Goal: Transaction & Acquisition: Purchase product/service

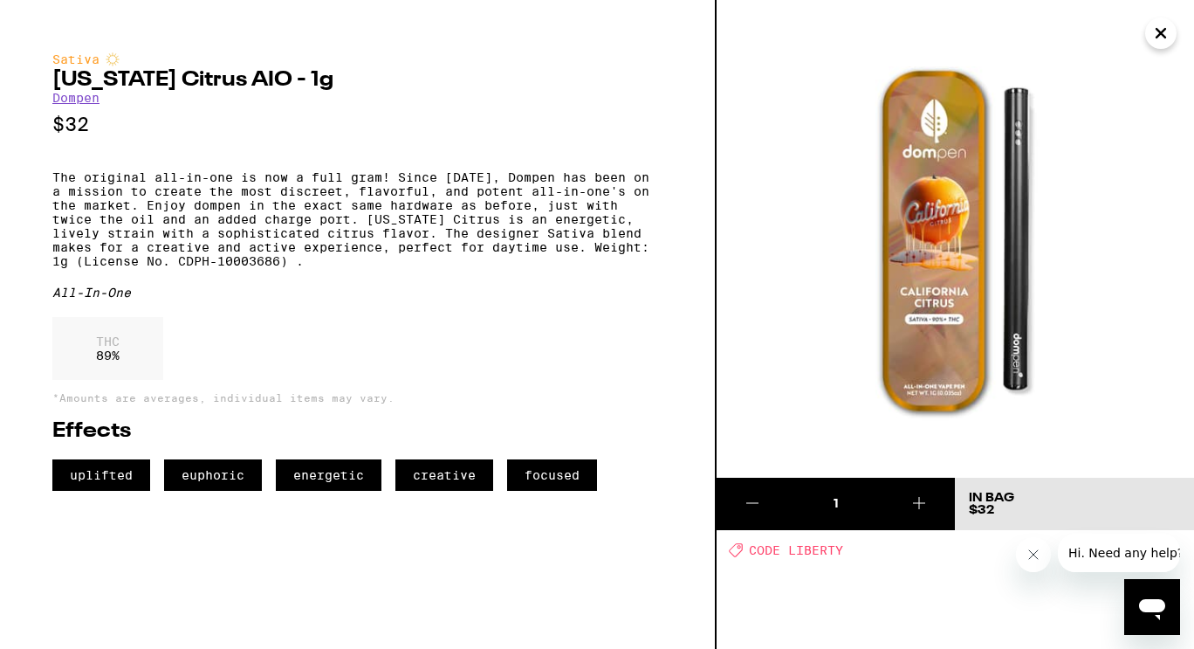
click at [1164, 38] on icon "Close" at bounding box center [1161, 33] width 21 height 26
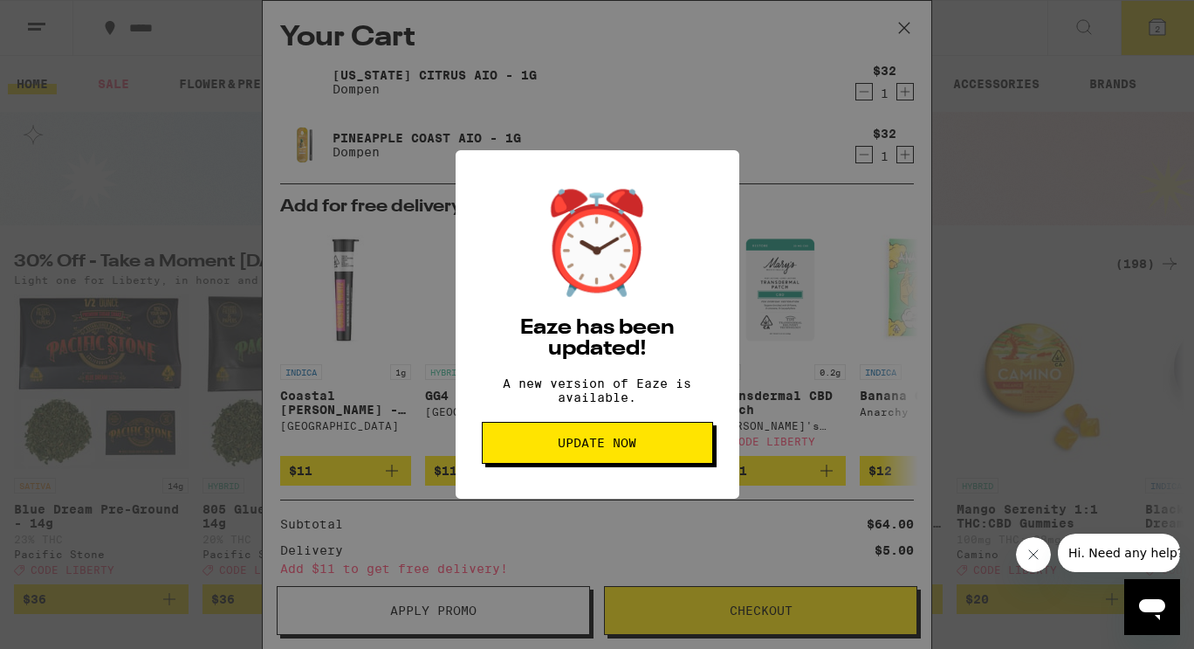
click at [632, 449] on span "Update Now" at bounding box center [597, 443] width 79 height 12
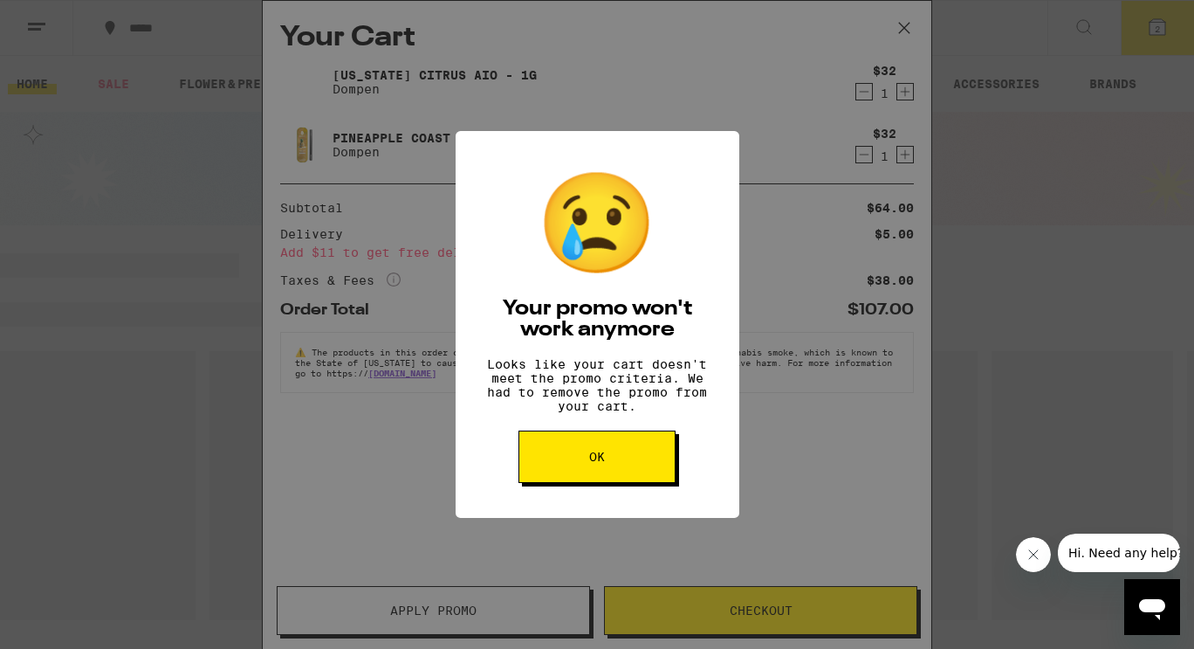
click at [612, 479] on button "OK" at bounding box center [597, 456] width 157 height 52
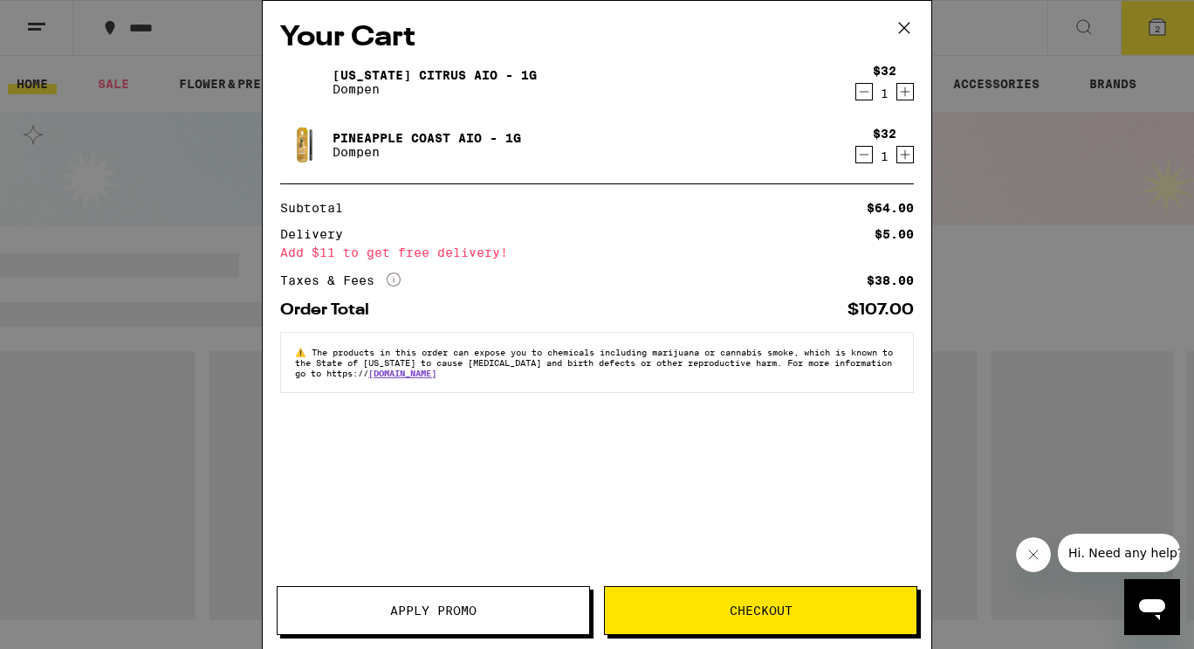
click at [905, 32] on icon at bounding box center [904, 28] width 26 height 26
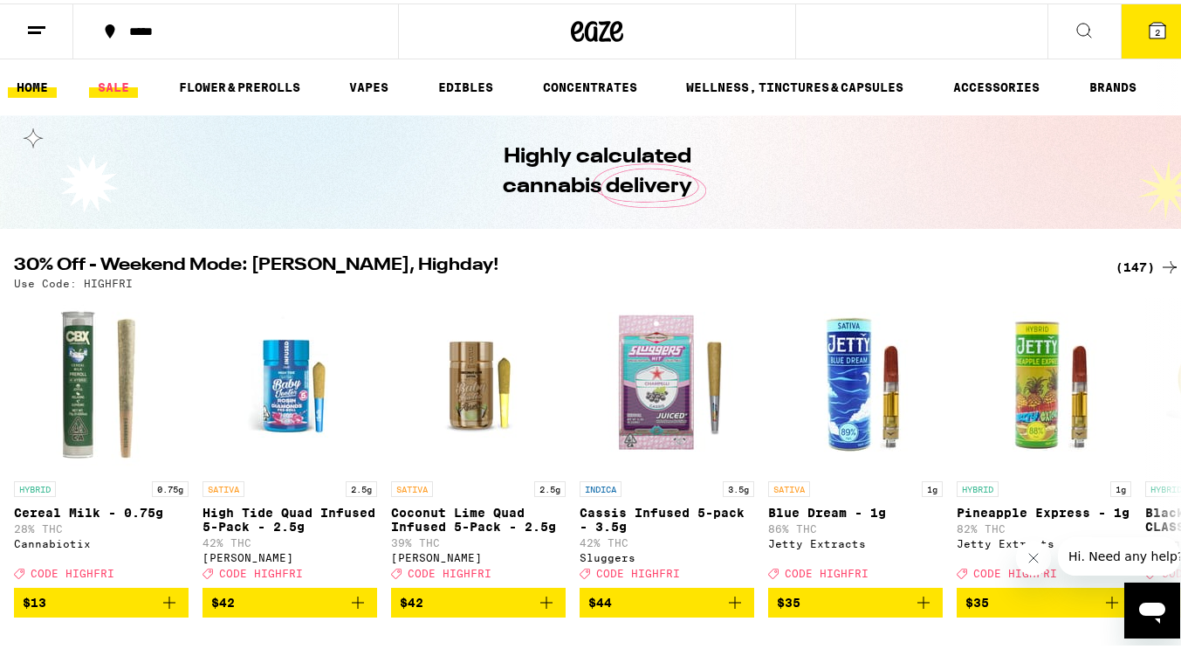
click at [121, 85] on link "SALE" at bounding box center [113, 83] width 49 height 21
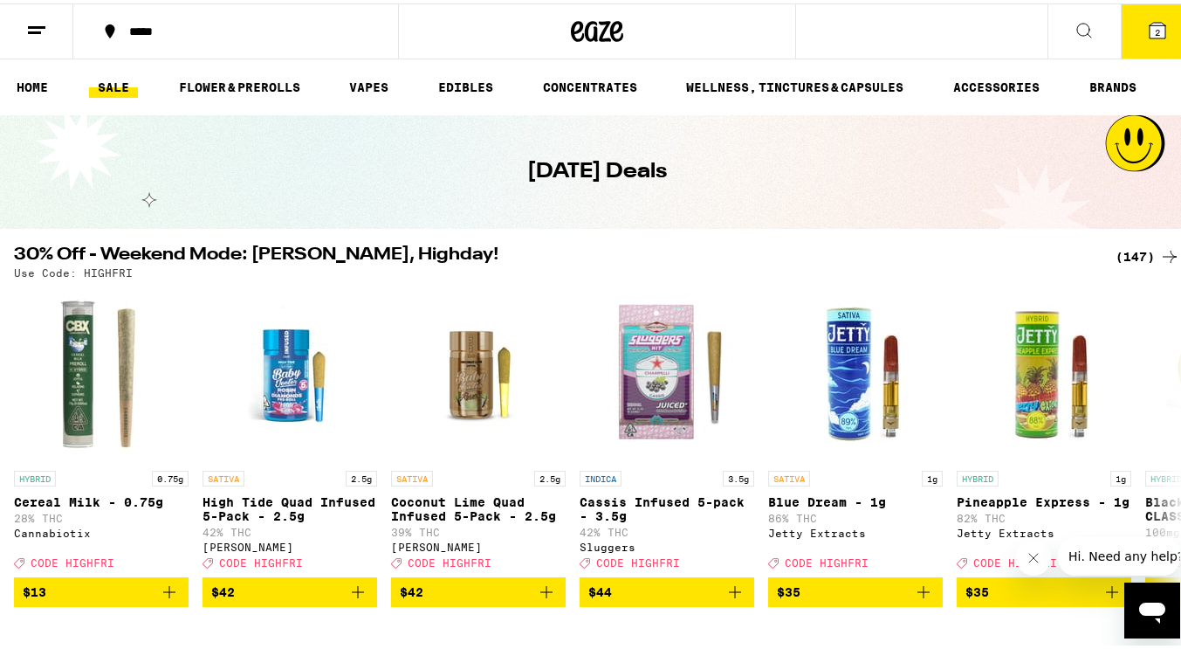
click at [1121, 245] on div "(147)" at bounding box center [1148, 253] width 65 height 21
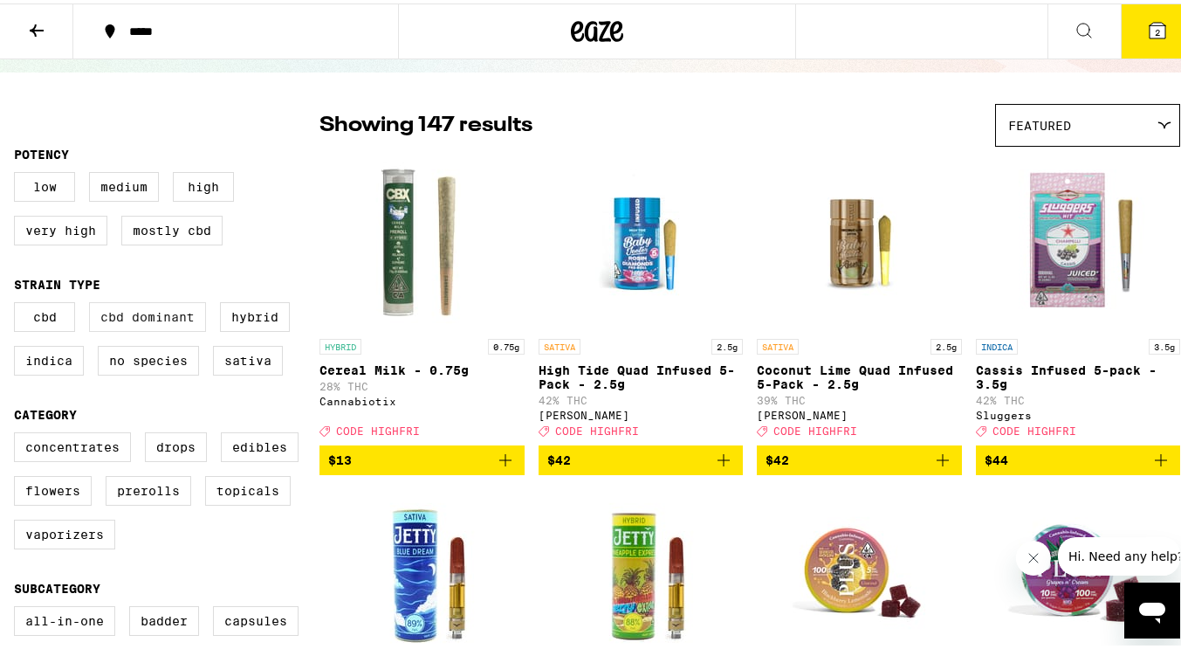
scroll to position [175, 0]
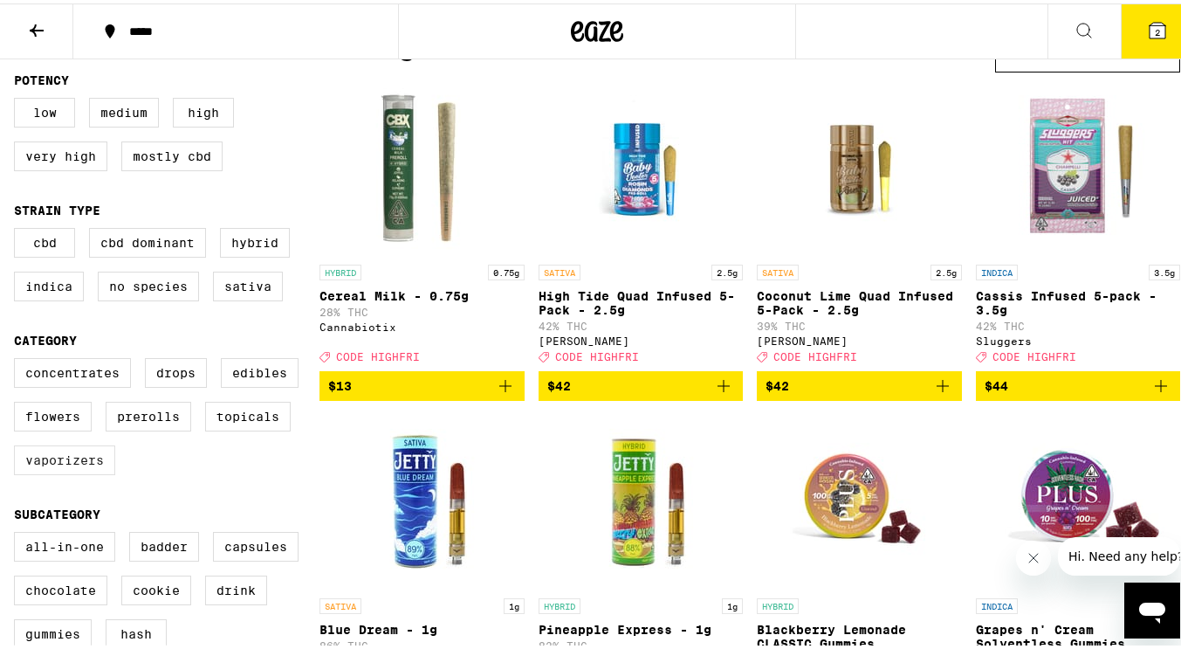
click at [90, 471] on label "Vaporizers" at bounding box center [64, 457] width 101 height 30
click at [18, 358] on input "Vaporizers" at bounding box center [17, 357] width 1 height 1
checkbox input "true"
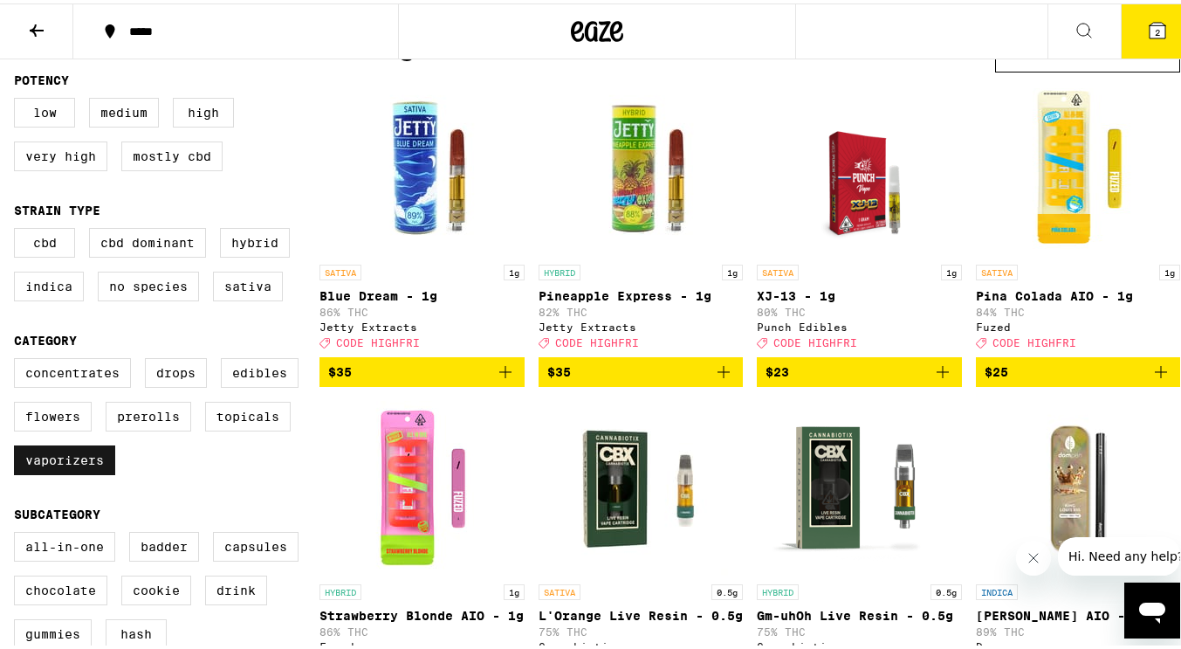
scroll to position [262, 0]
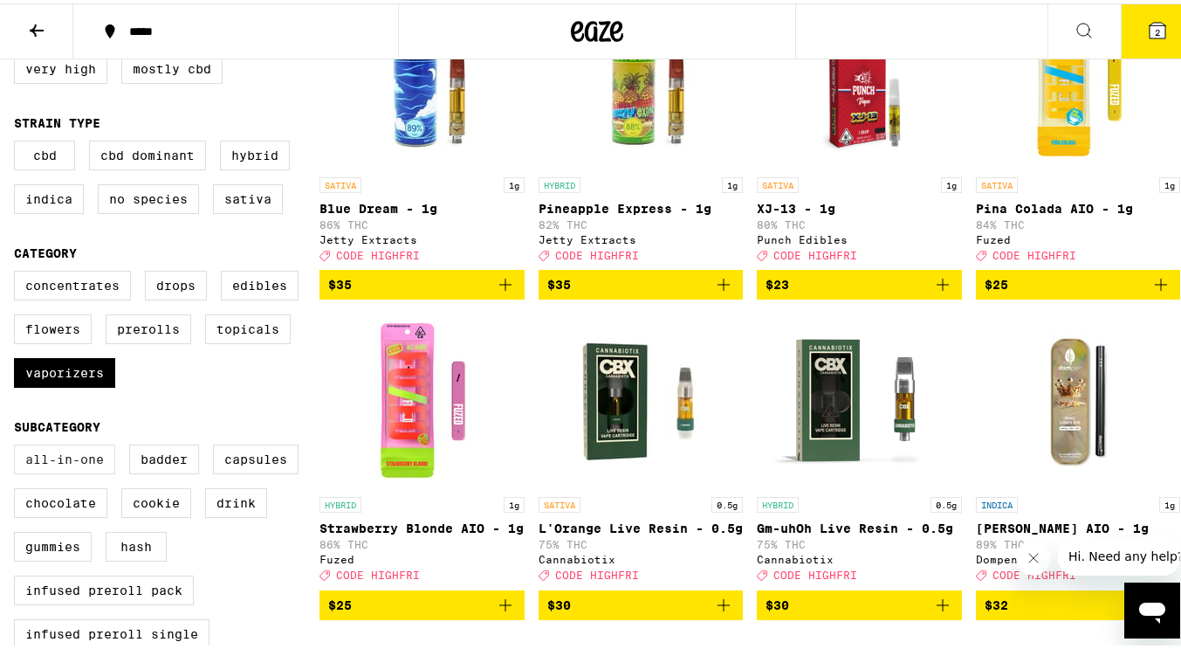
click at [88, 471] on label "All-In-One" at bounding box center [64, 456] width 101 height 30
click at [18, 444] on input "All-In-One" at bounding box center [17, 444] width 1 height 1
checkbox input "true"
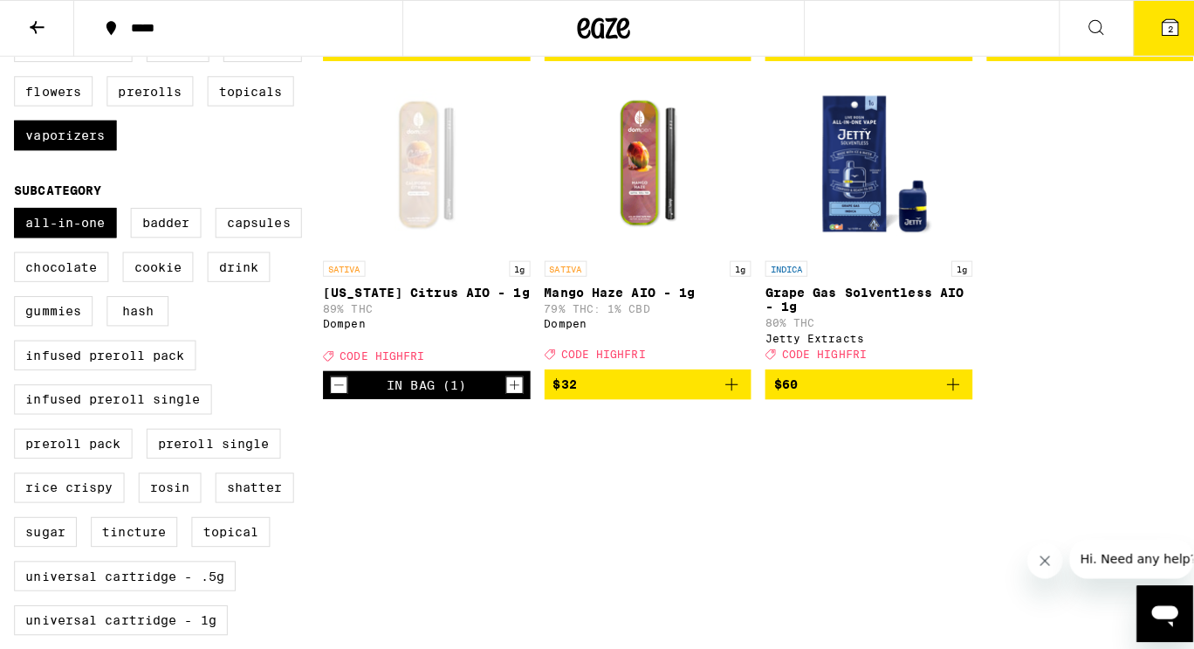
scroll to position [611, 0]
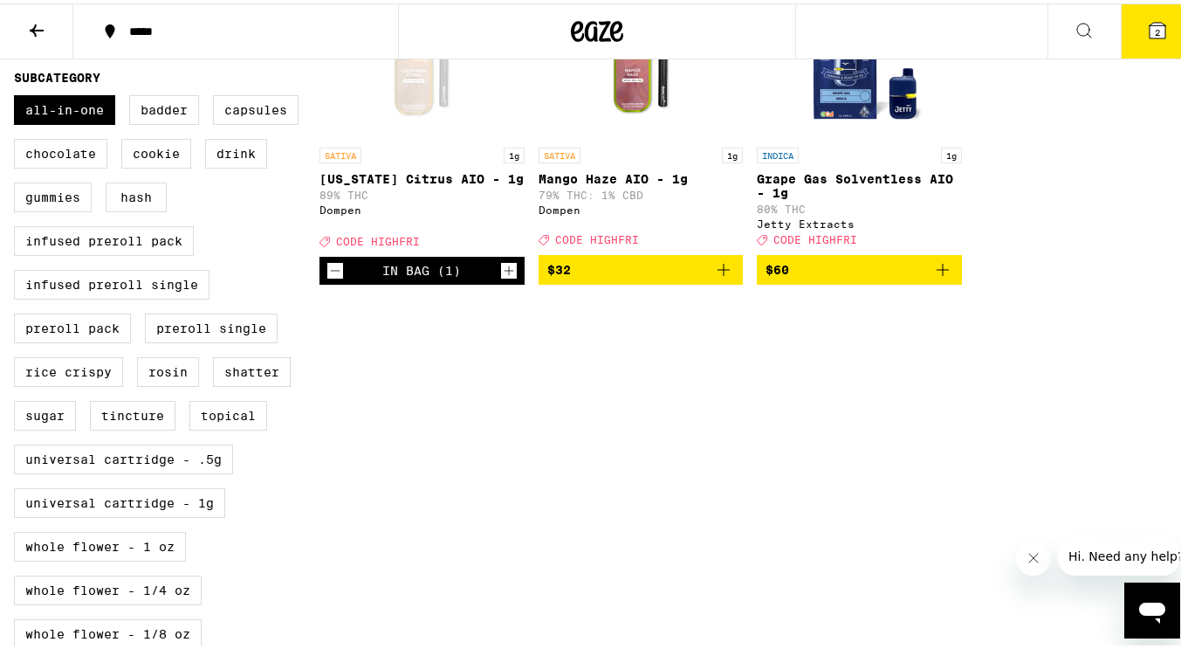
click at [718, 272] on icon "Add to bag" at bounding box center [724, 266] width 12 height 12
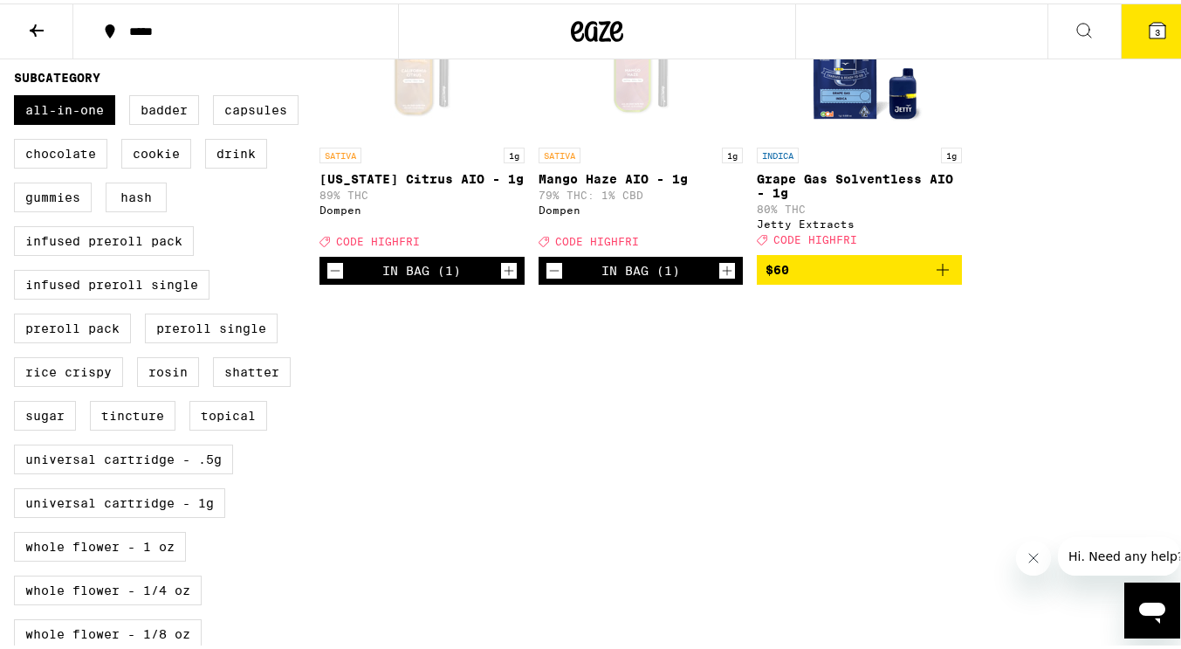
click at [1150, 31] on icon at bounding box center [1158, 27] width 16 height 16
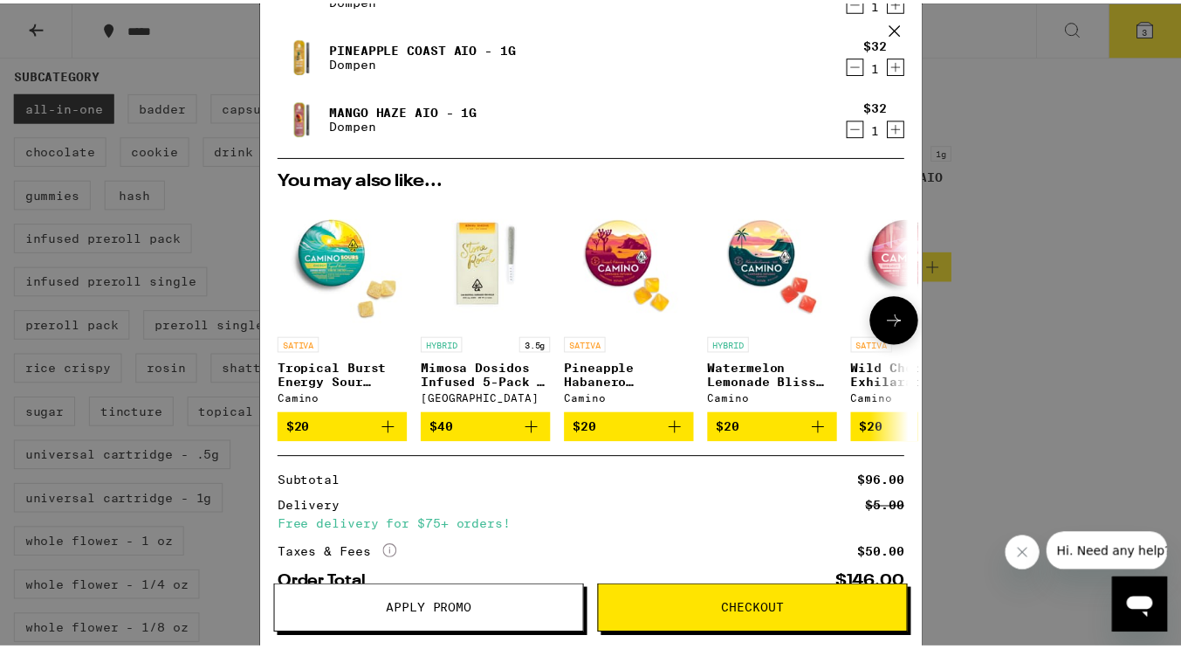
scroll to position [175, 0]
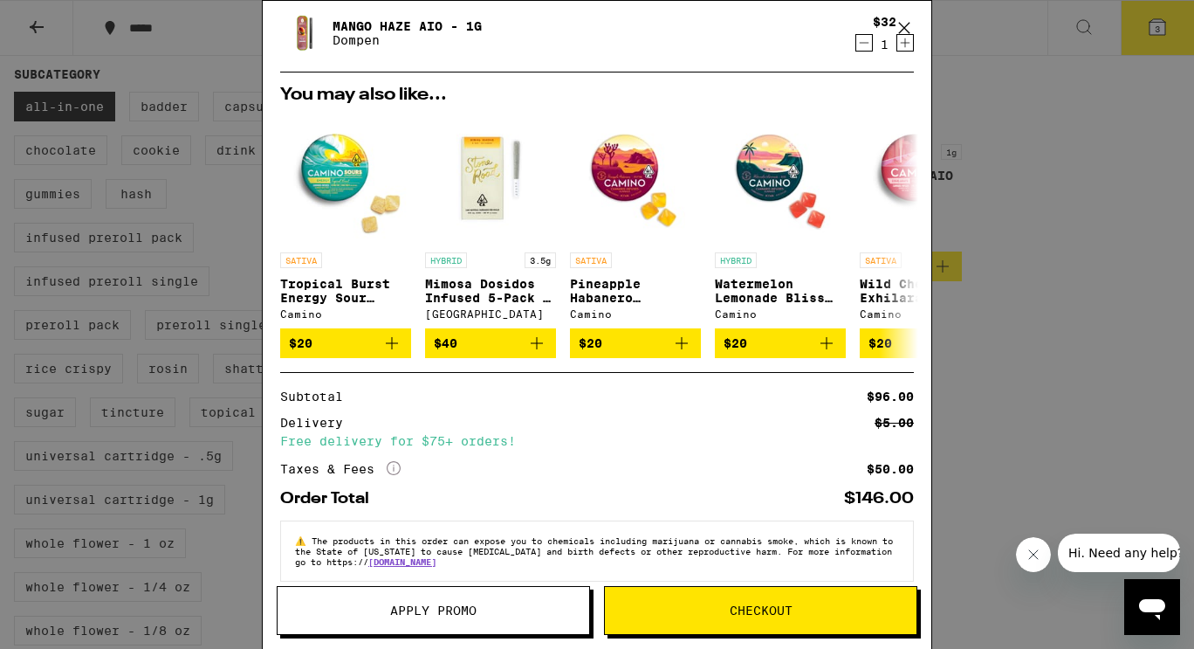
click at [407, 604] on span "Apply Promo" at bounding box center [433, 610] width 86 height 12
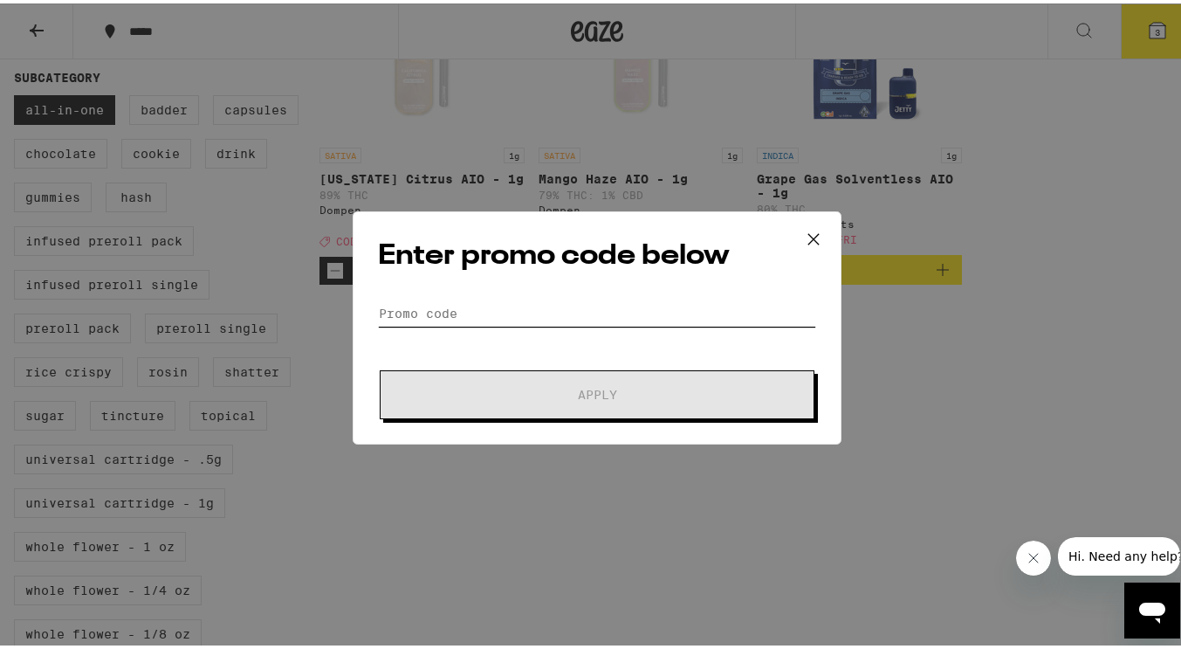
click at [446, 312] on input "Promo Code" at bounding box center [597, 310] width 438 height 26
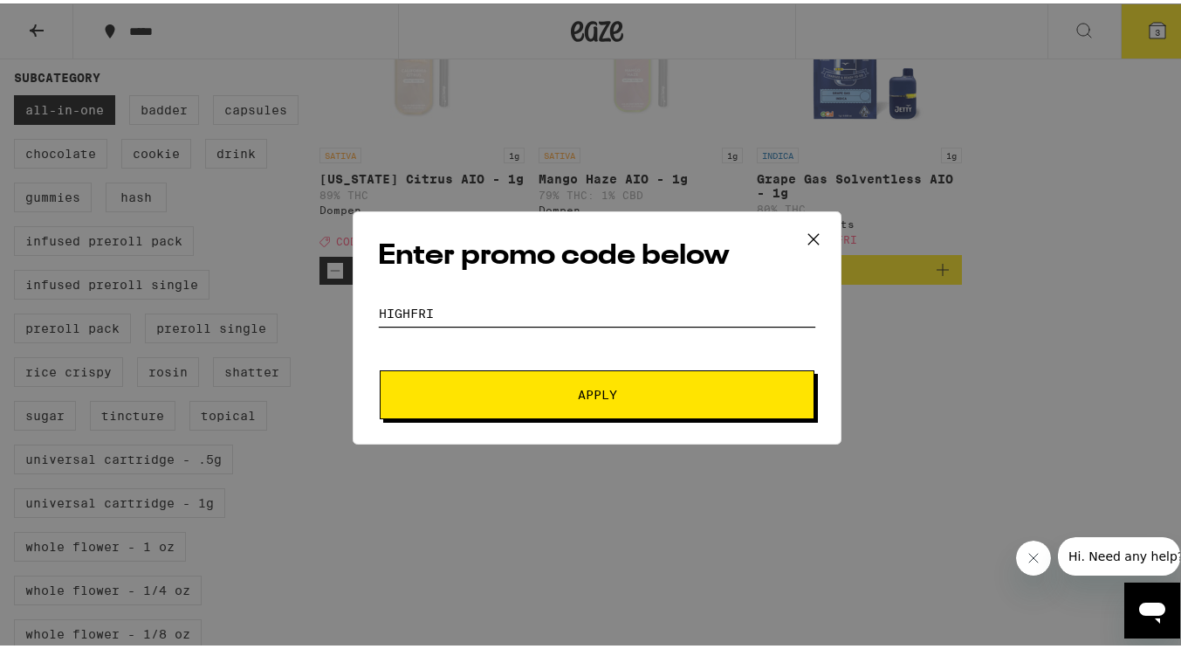
type input "highfri"
click at [566, 394] on span "Apply" at bounding box center [597, 391] width 314 height 12
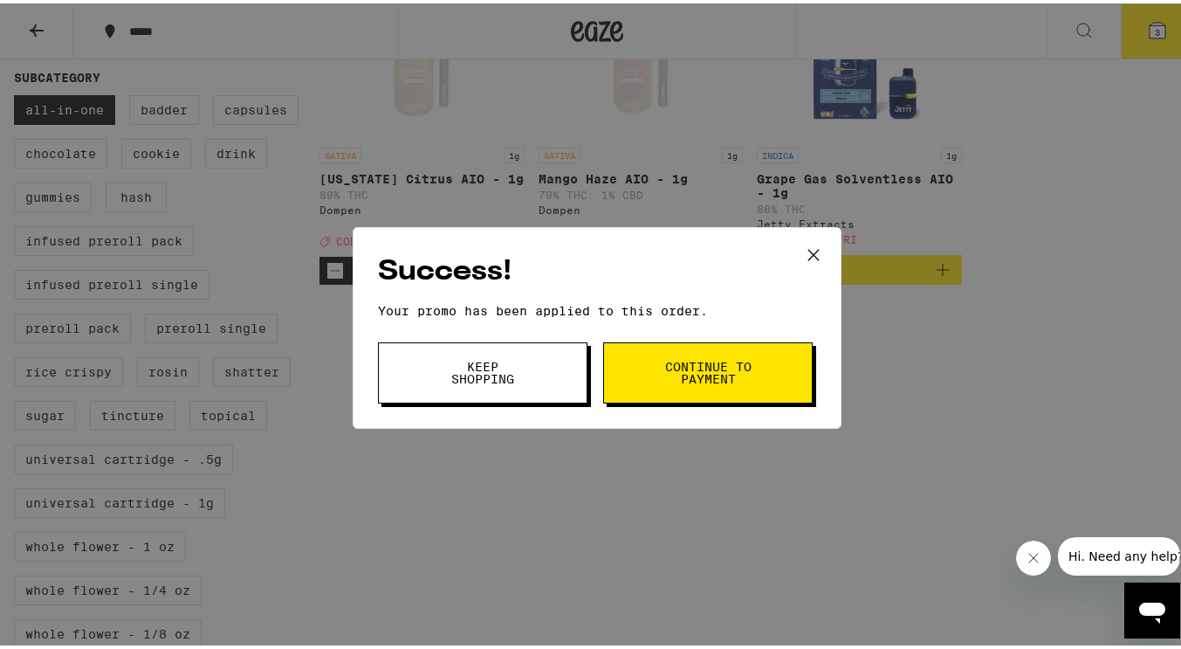
click at [664, 371] on span "Continue to payment" at bounding box center [708, 369] width 89 height 24
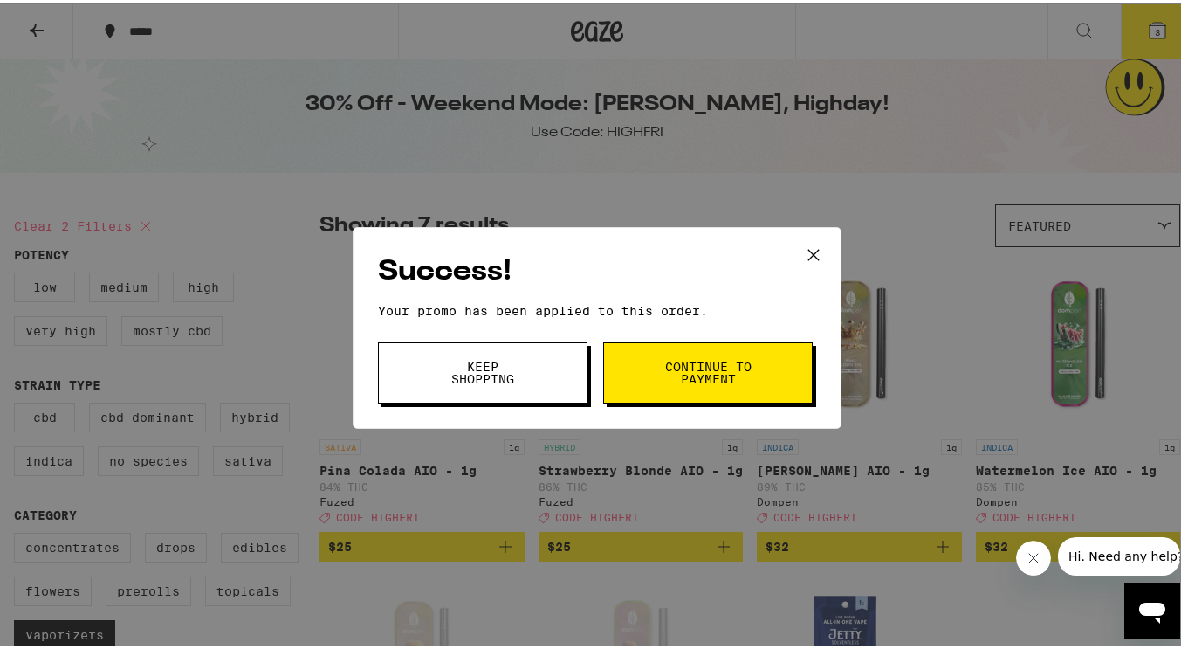
click at [465, 375] on span "Keep Shopping" at bounding box center [482, 369] width 89 height 24
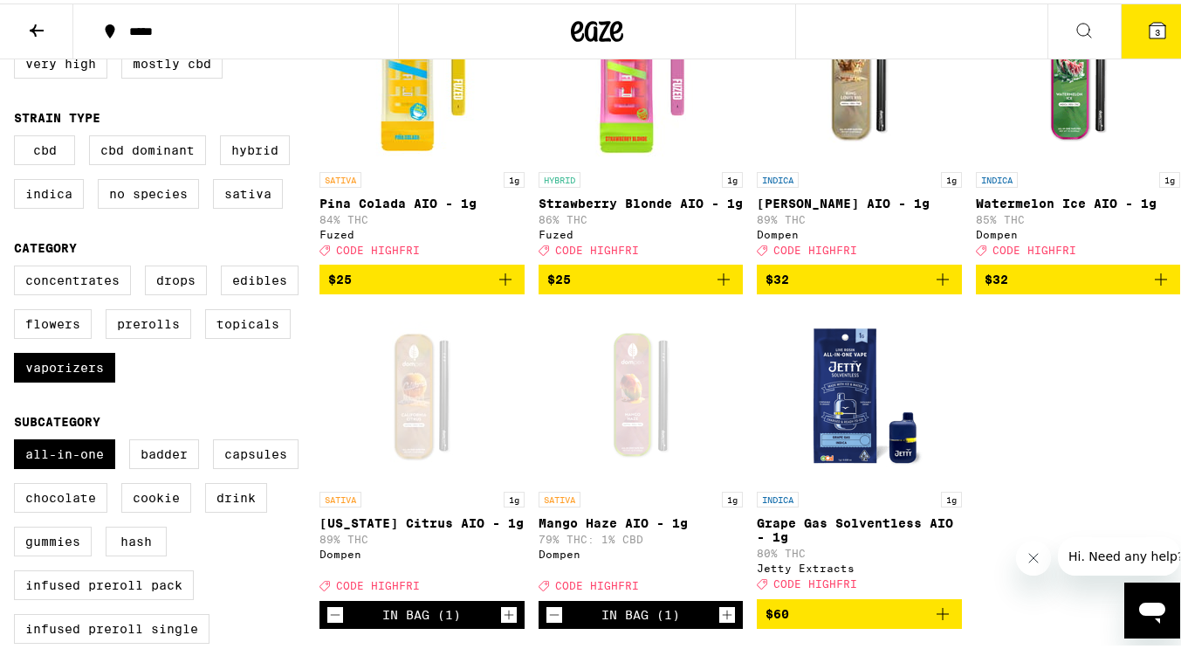
scroll to position [175, 0]
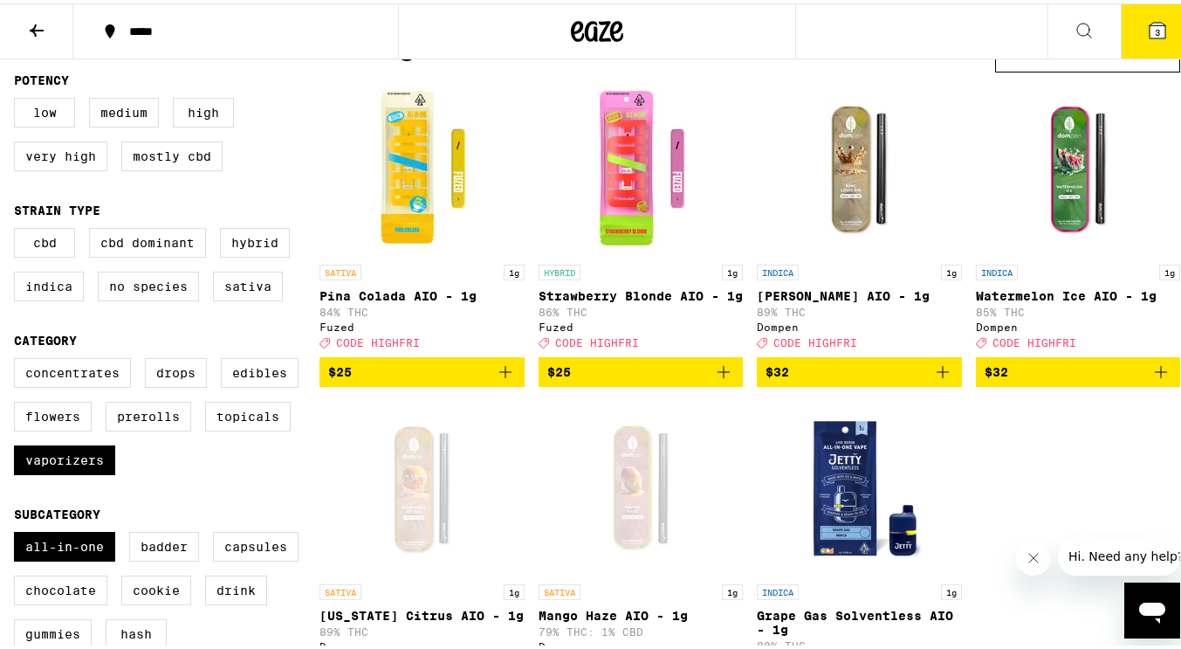
click at [719, 379] on icon "Add to bag" at bounding box center [723, 368] width 21 height 21
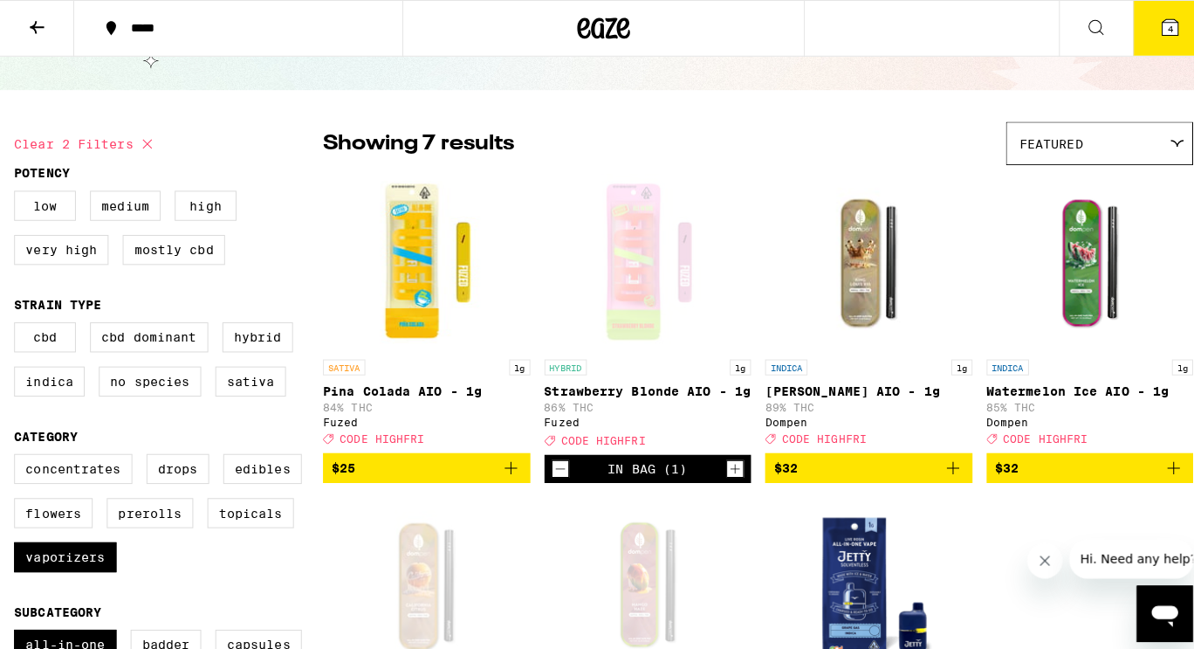
scroll to position [0, 0]
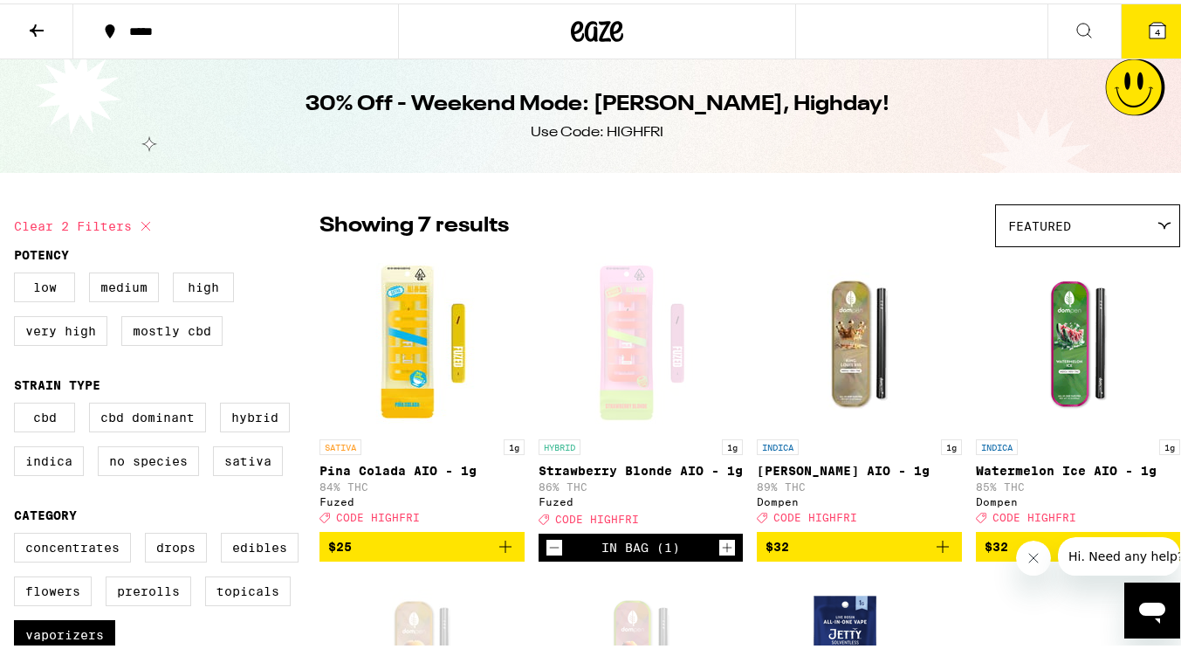
click at [1150, 30] on icon at bounding box center [1158, 27] width 16 height 16
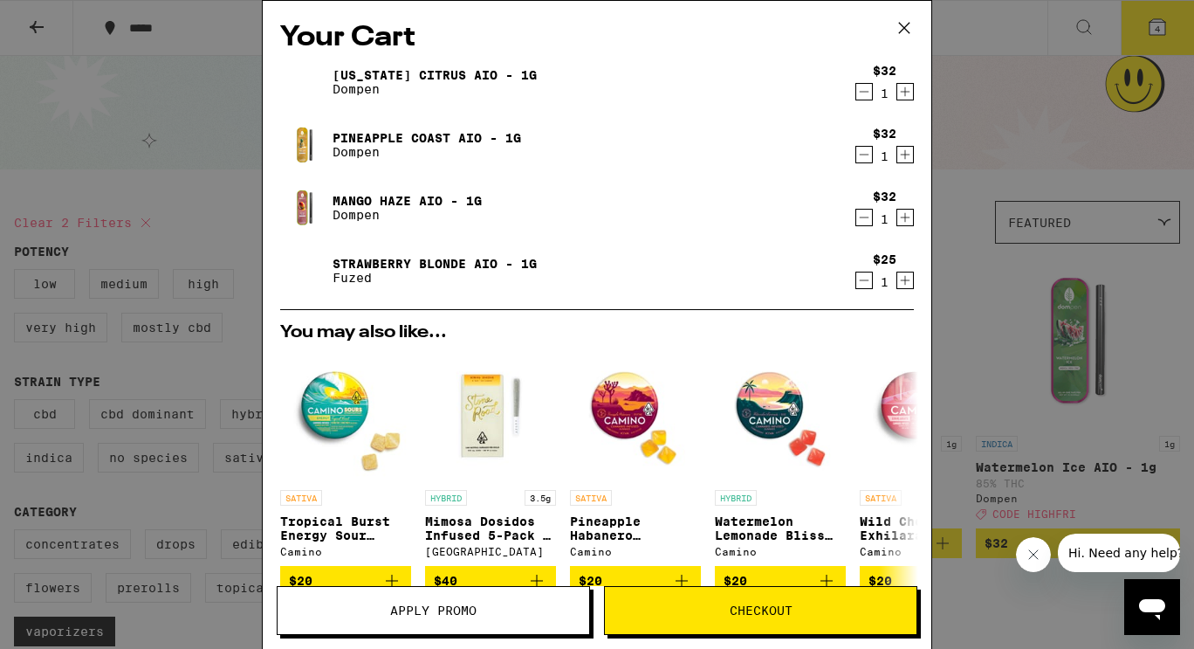
click at [857, 152] on icon "Decrement" at bounding box center [865, 154] width 16 height 21
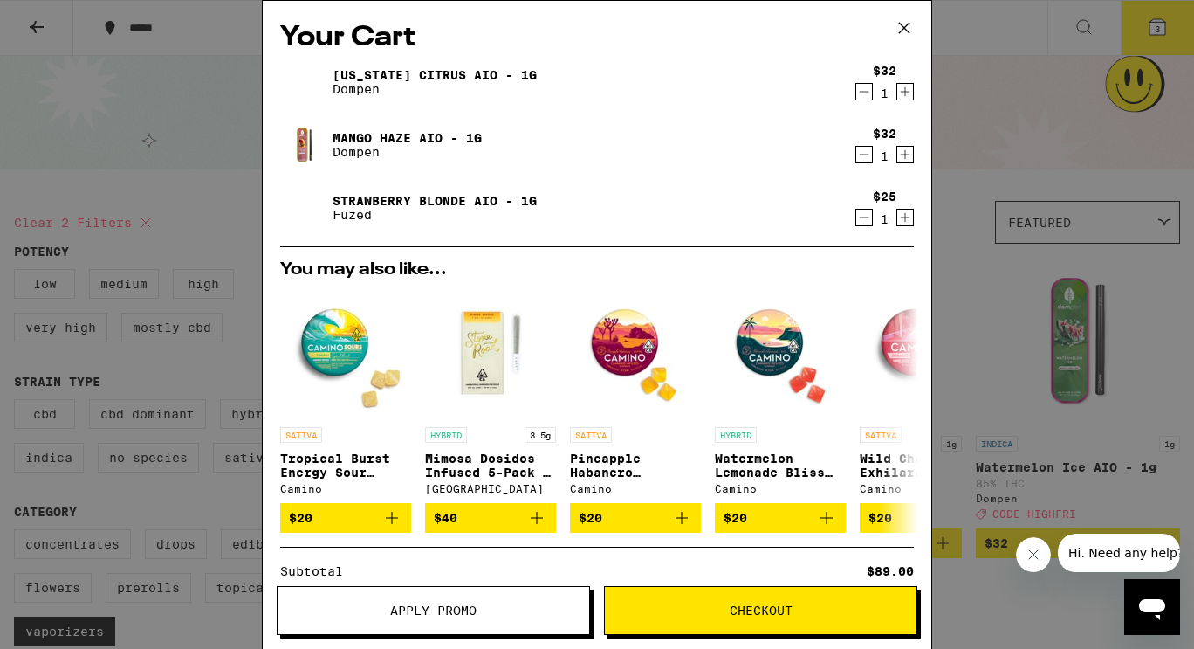
click at [857, 158] on icon "Decrement" at bounding box center [865, 154] width 16 height 21
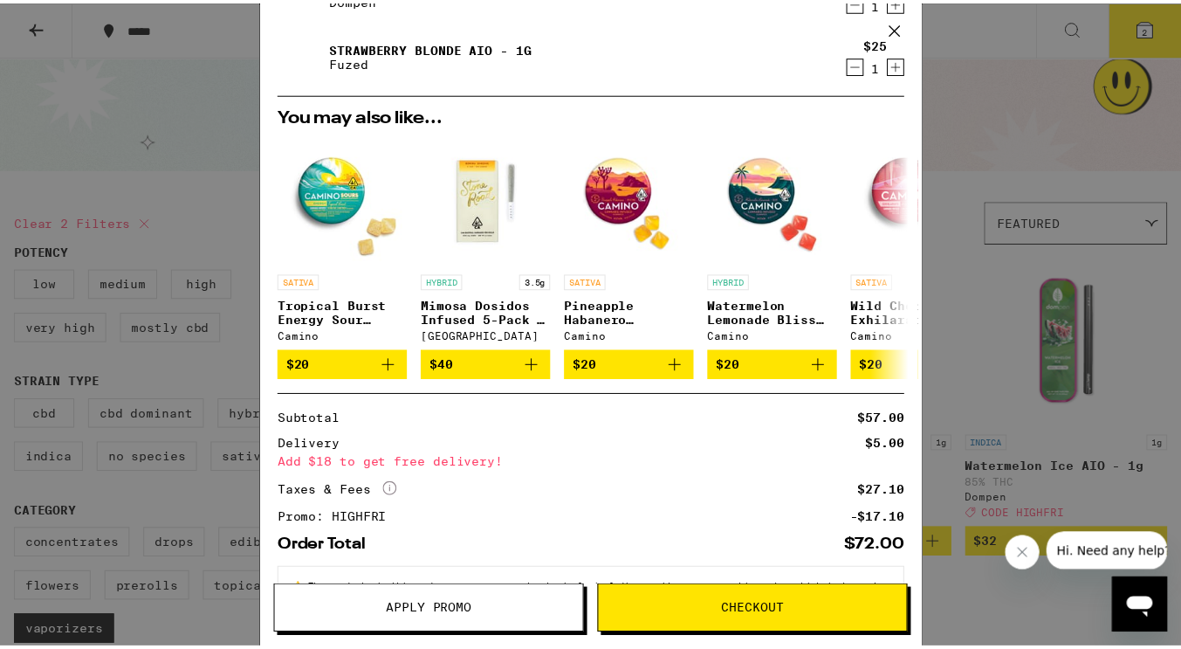
scroll to position [165, 0]
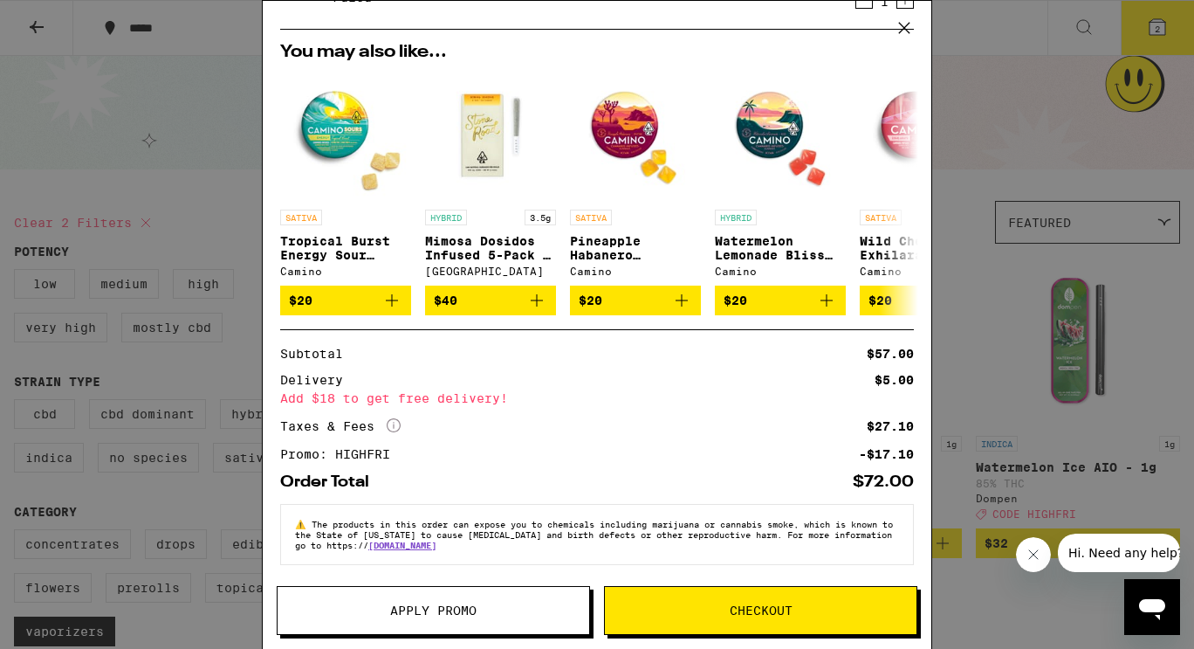
click at [754, 589] on button "Checkout" at bounding box center [760, 610] width 313 height 49
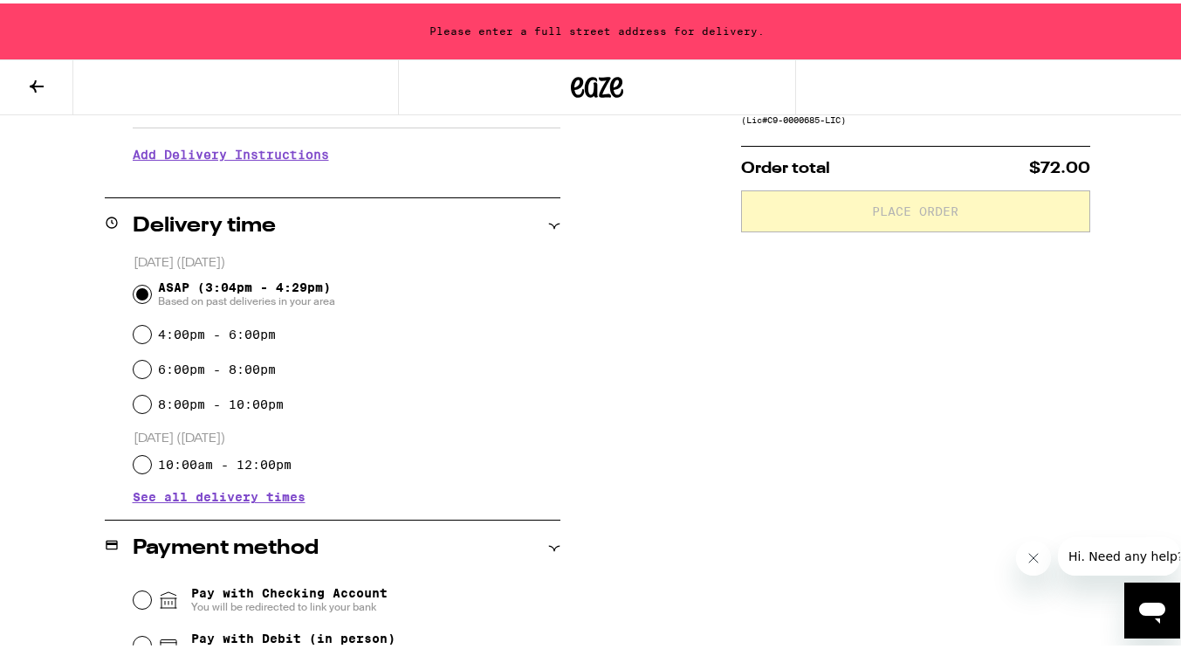
scroll to position [604, 0]
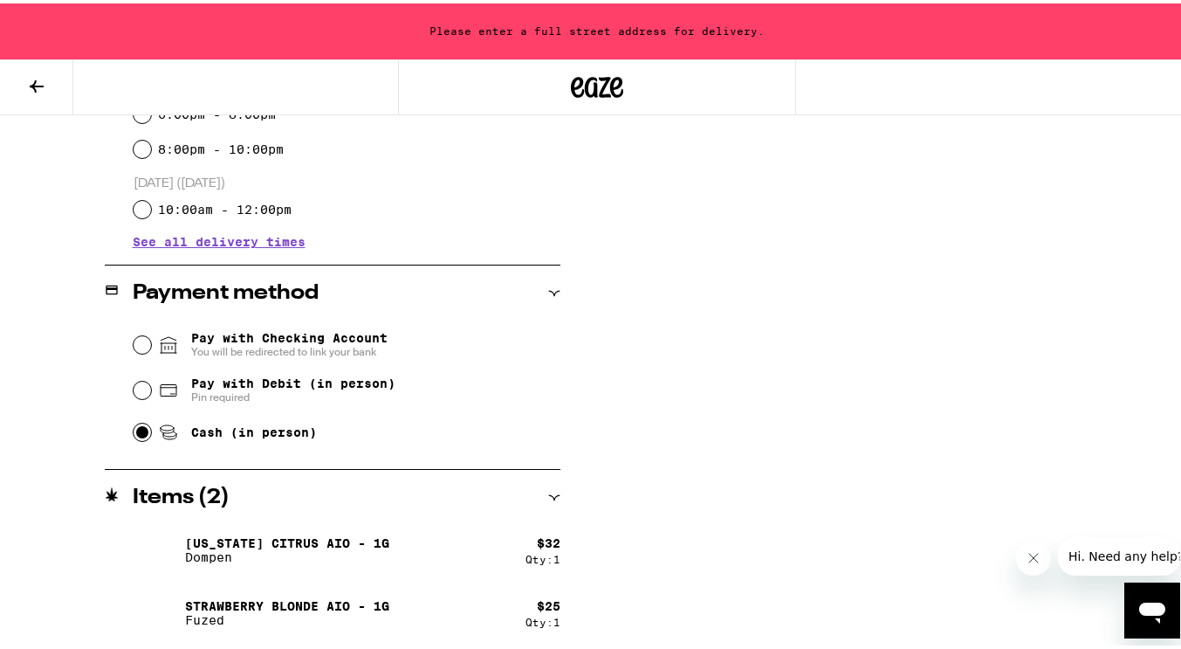
click at [134, 428] on input "Cash (in person)" at bounding box center [142, 428] width 17 height 17
radio input "true"
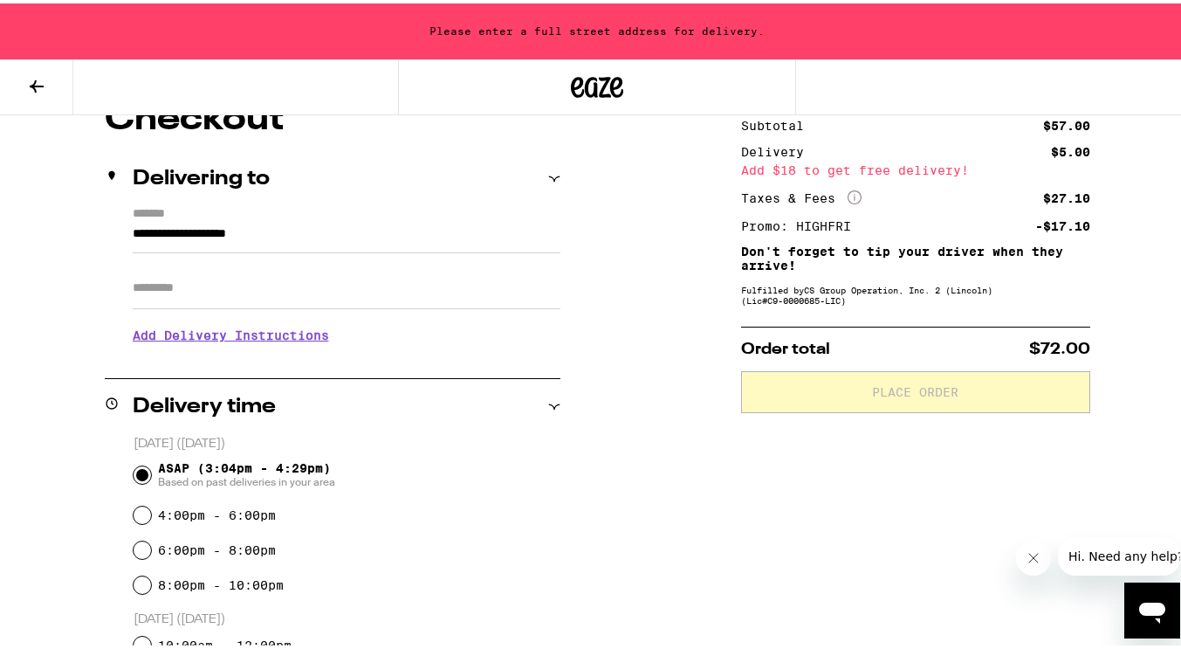
scroll to position [0, 0]
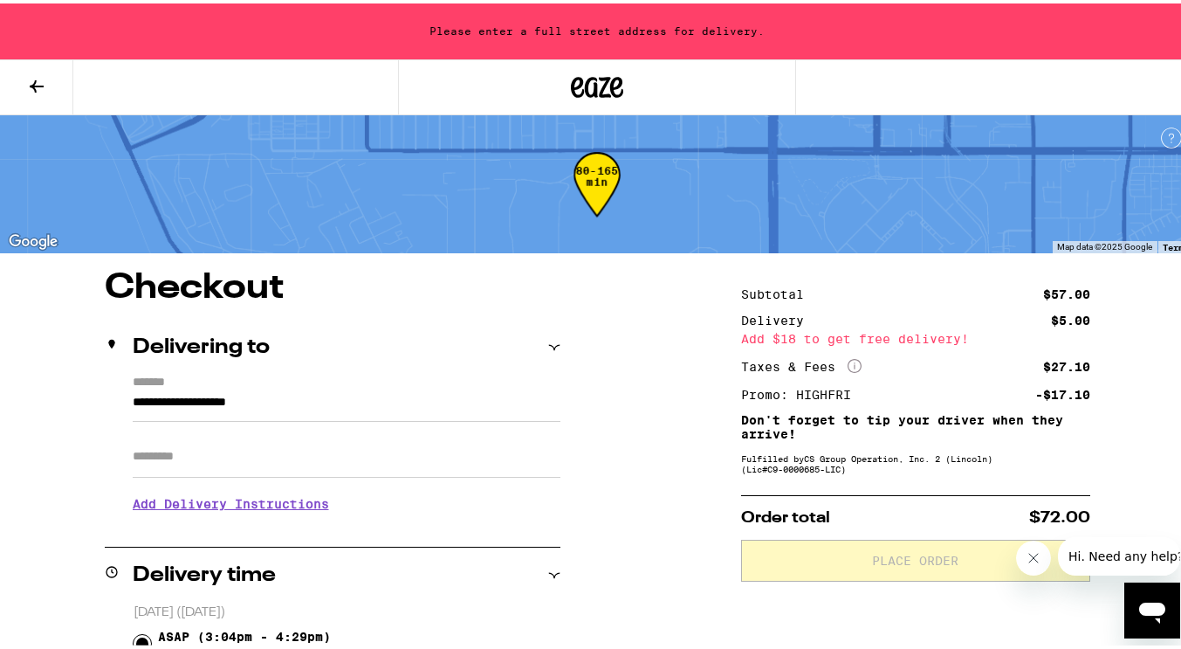
drag, startPoint x: 333, startPoint y: 394, endPoint x: 0, endPoint y: 407, distance: 332.9
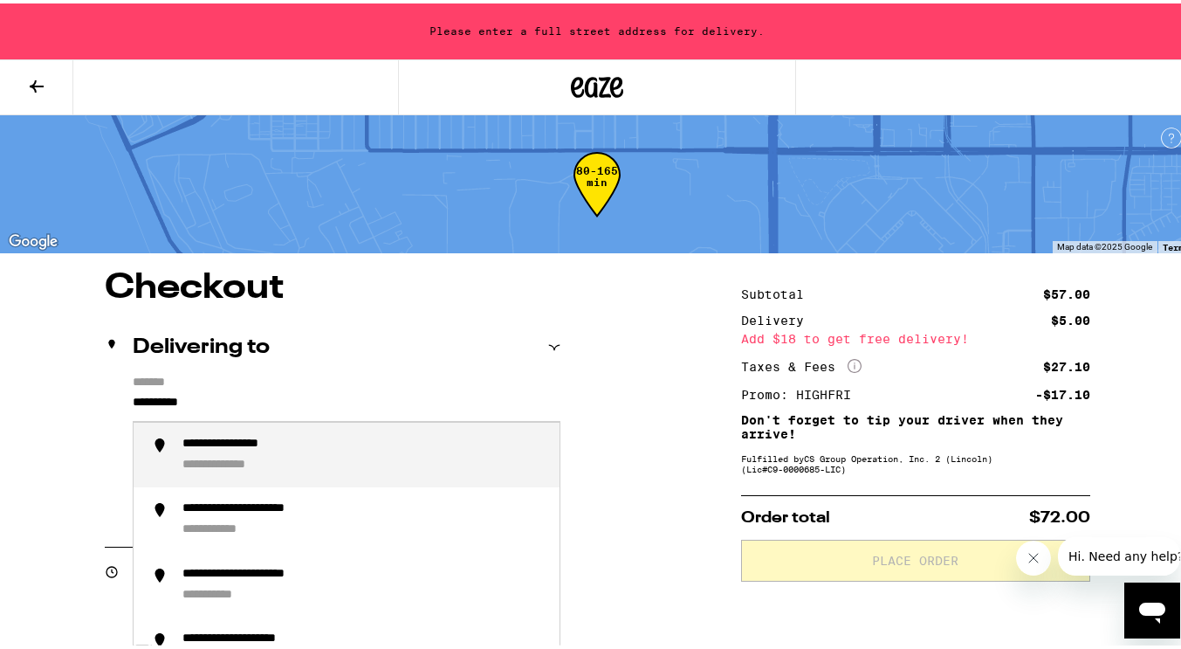
click at [208, 450] on div "**********" at bounding box center [249, 441] width 134 height 17
type input "**********"
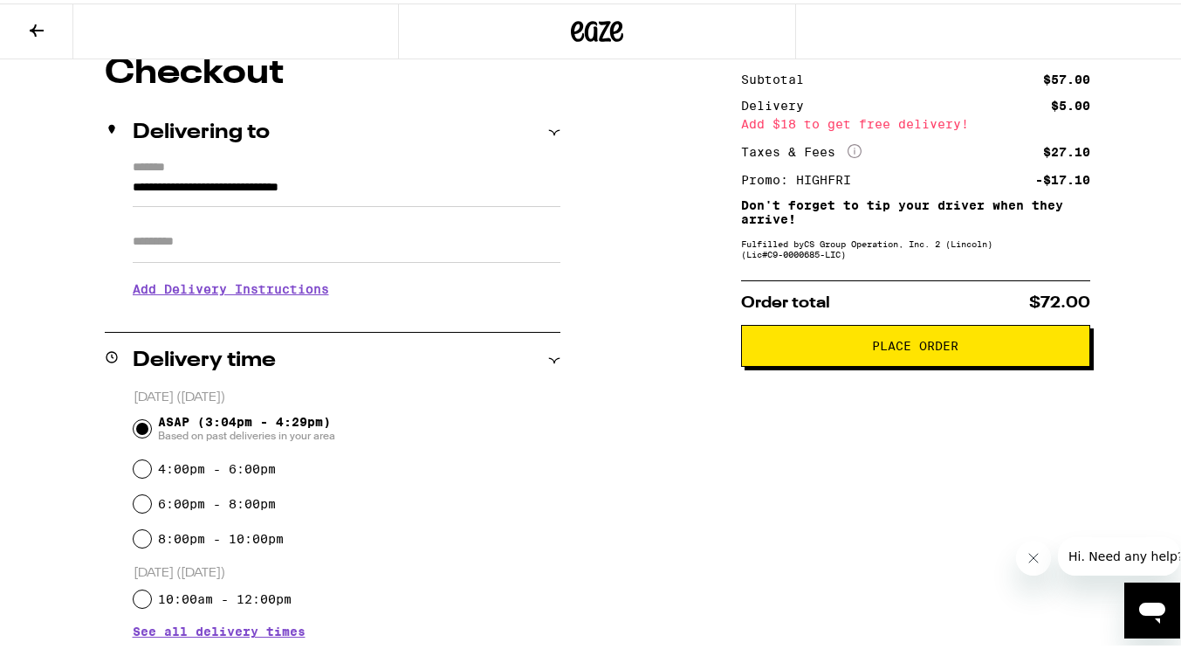
scroll to position [112, 0]
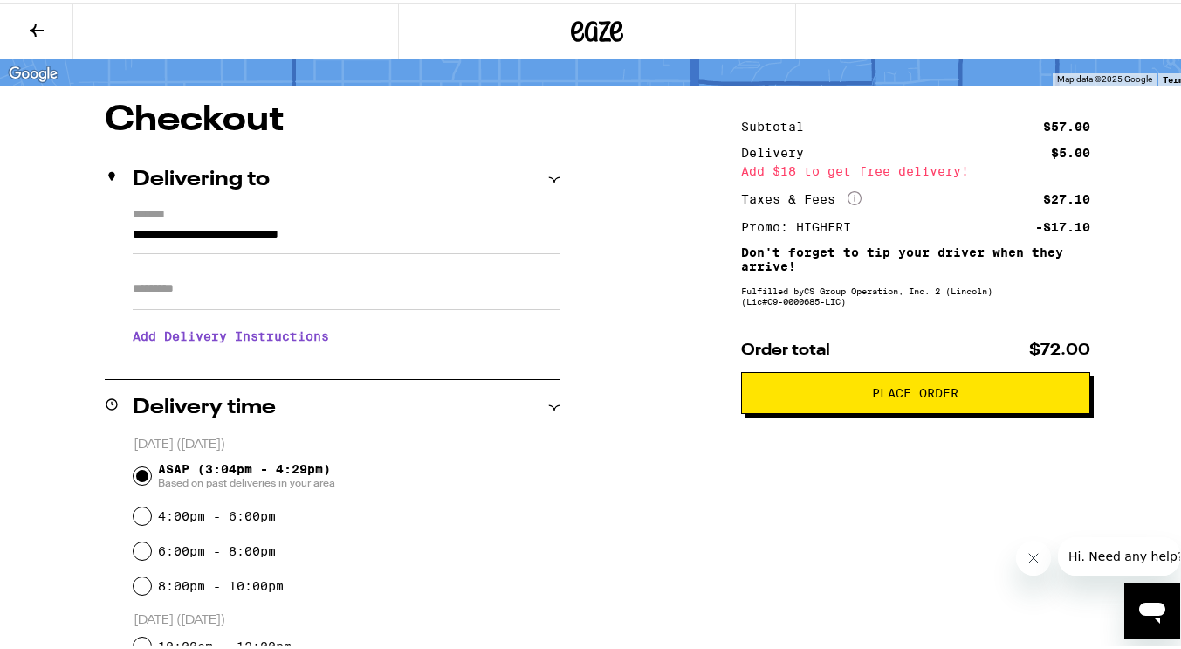
click at [924, 396] on span "Place Order" at bounding box center [915, 389] width 86 height 12
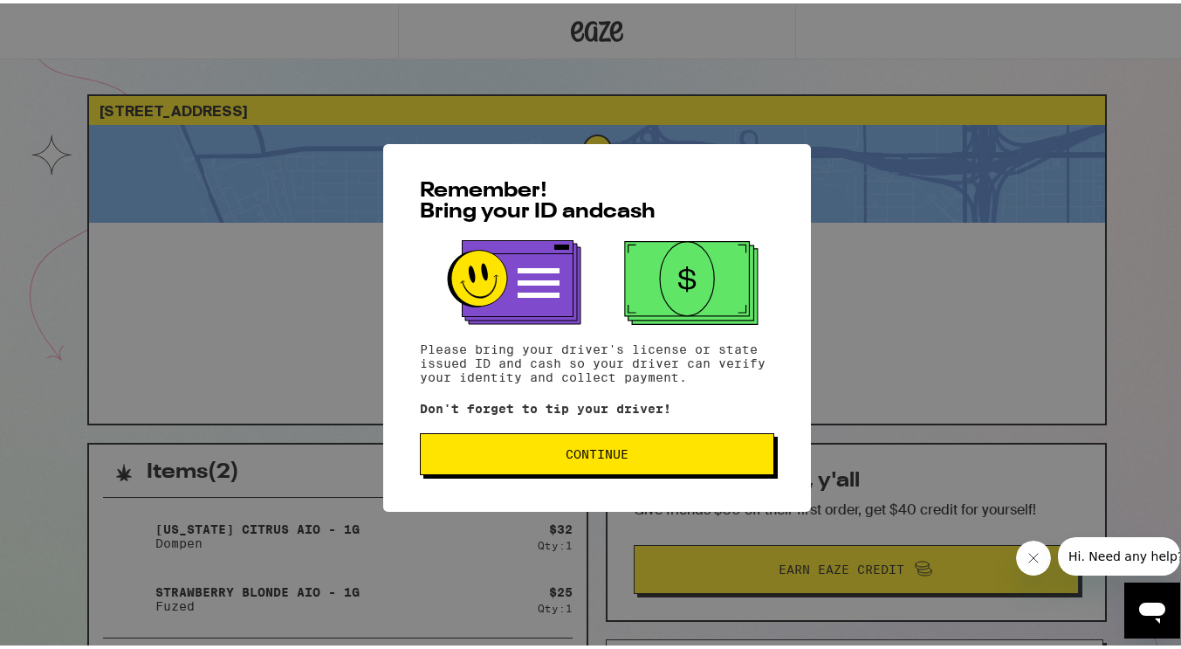
click at [628, 434] on button "Continue" at bounding box center [597, 451] width 354 height 42
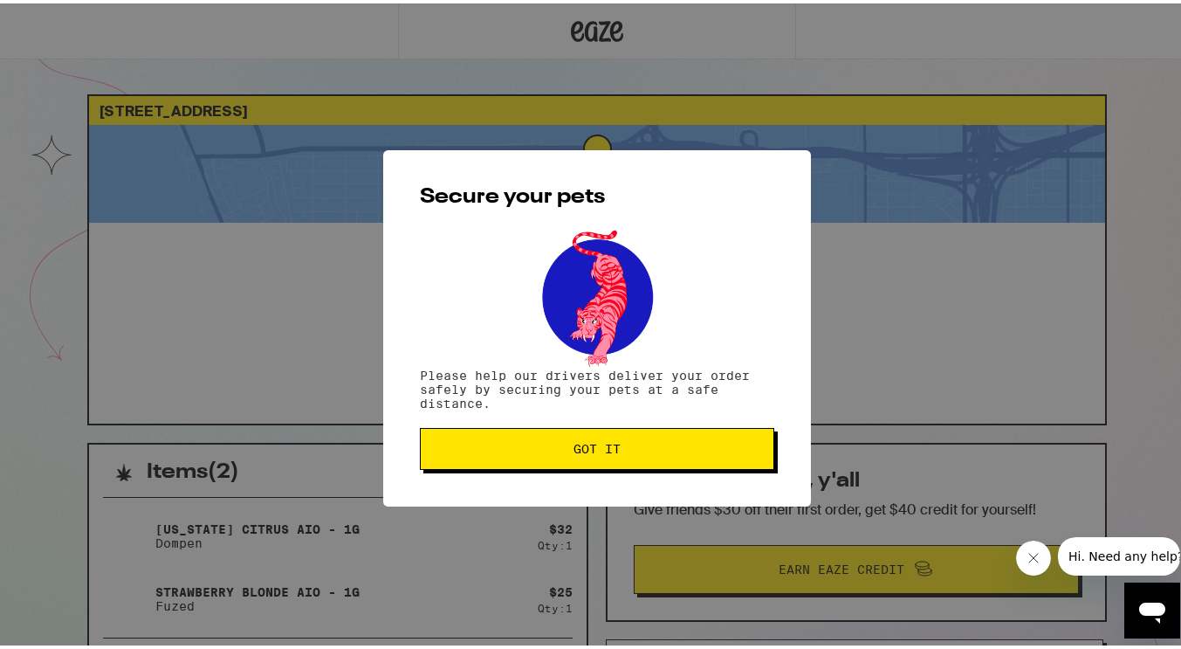
click at [628, 434] on button "Got it" at bounding box center [597, 445] width 354 height 42
